Goal: Information Seeking & Learning: Learn about a topic

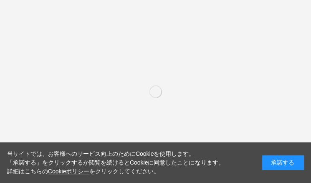
scroll to position [167, 0]
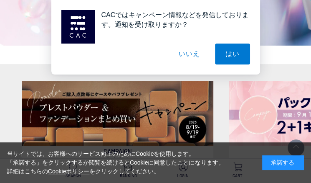
click at [193, 53] on button "いいえ" at bounding box center [189, 53] width 42 height 21
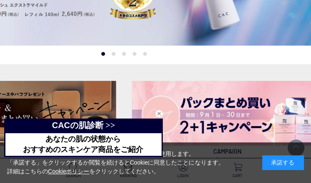
scroll to position [167, 105]
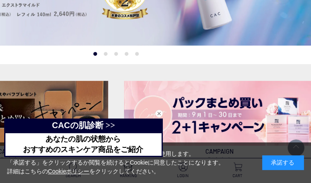
click at [160, 114] on div "閉じる" at bounding box center [159, 113] width 8 height 8
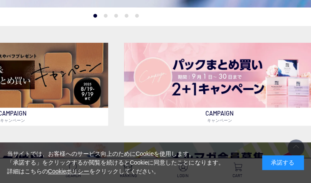
scroll to position [251, 105]
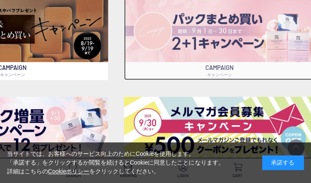
click at [228, 29] on img at bounding box center [219, 29] width 191 height 65
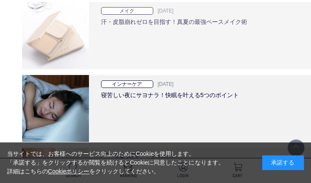
scroll to position [1587, 0]
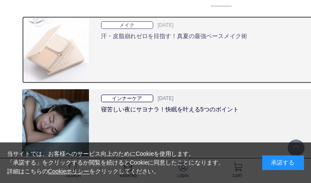
click at [203, 54] on div "メイク 2025.8.28 汗・皮脂崩れゼロを目指す！真夏の最強ベースメイク術" at bounding box center [255, 49] width 332 height 67
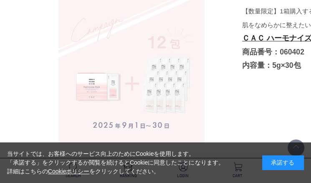
scroll to position [3012, 13]
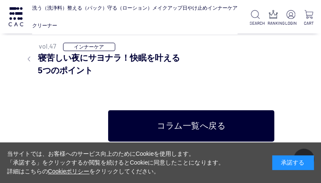
scroll to position [4920, 30]
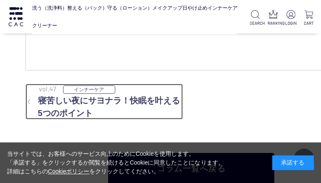
click at [170, 97] on h3 "寝苦しい夜にサヨナラ！快眠を叶える5つのポイント" at bounding box center [104, 106] width 158 height 25
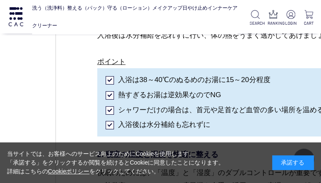
scroll to position [1336, 0]
